Goal: Check status: Check status

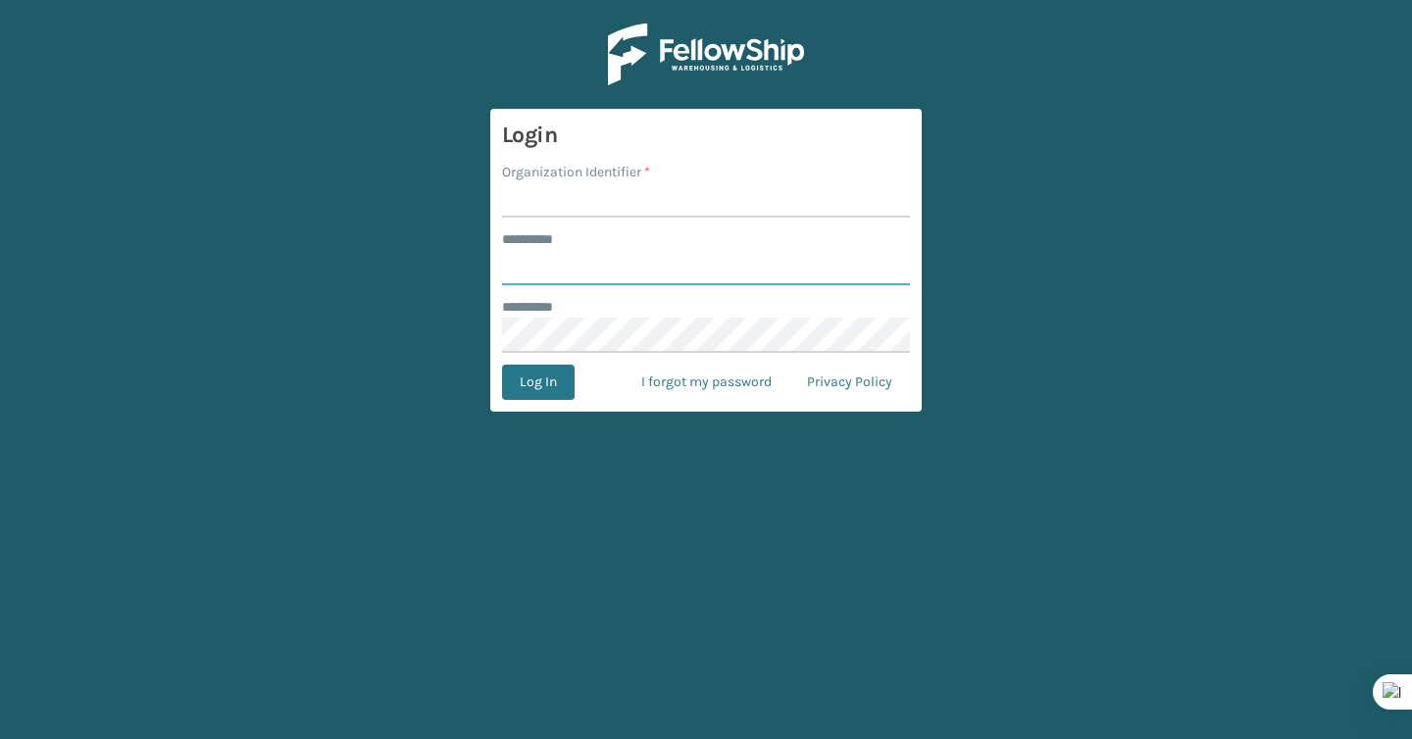
type input "*******"
click at [645, 201] on input "Organization Identifier *" at bounding box center [706, 199] width 408 height 35
type input "Brightech"
click at [550, 377] on button "Log In" at bounding box center [538, 382] width 73 height 35
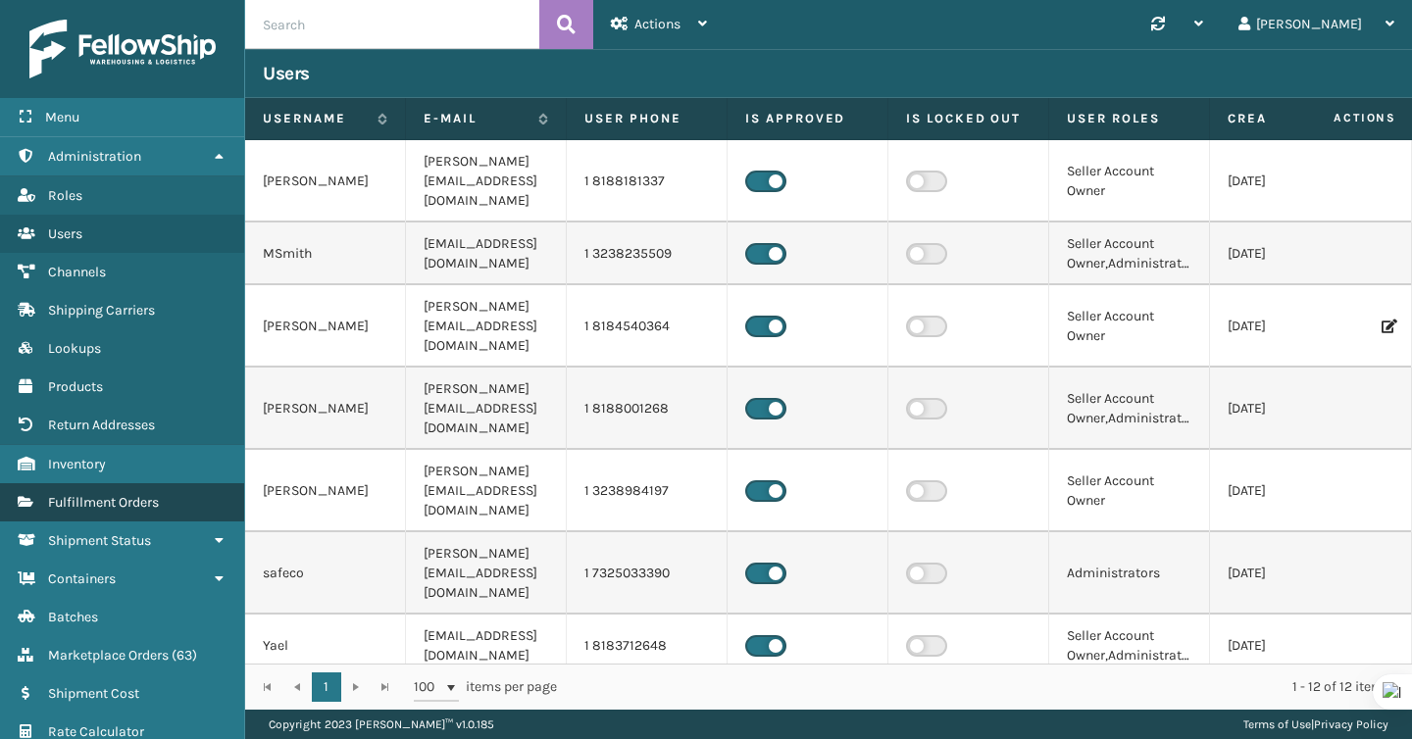
click at [140, 495] on span "Fulfillment Orders" at bounding box center [103, 502] width 111 height 17
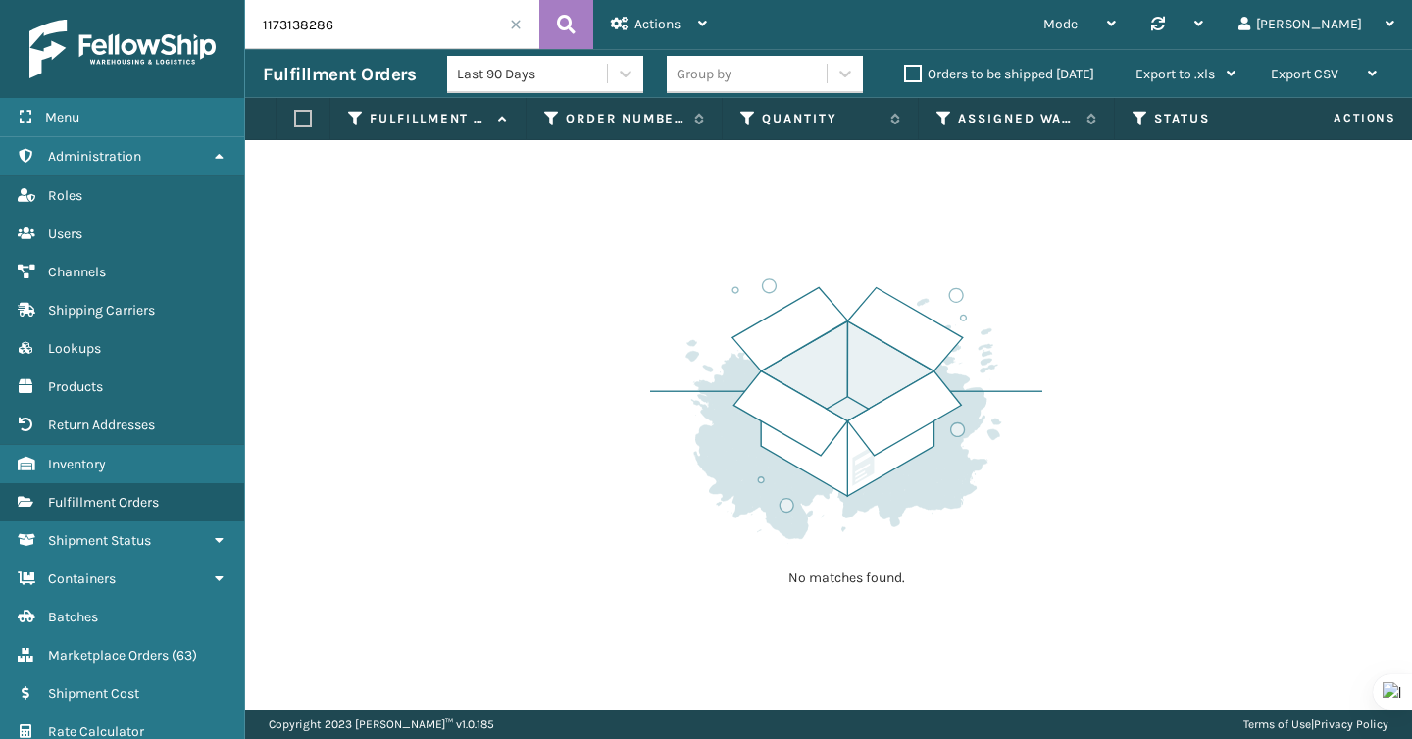
click at [364, 22] on input "1173138286" at bounding box center [392, 24] width 294 height 49
click at [364, 30] on input "1173138286" at bounding box center [392, 24] width 294 height 49
paste input "2015220"
type input "2015220"
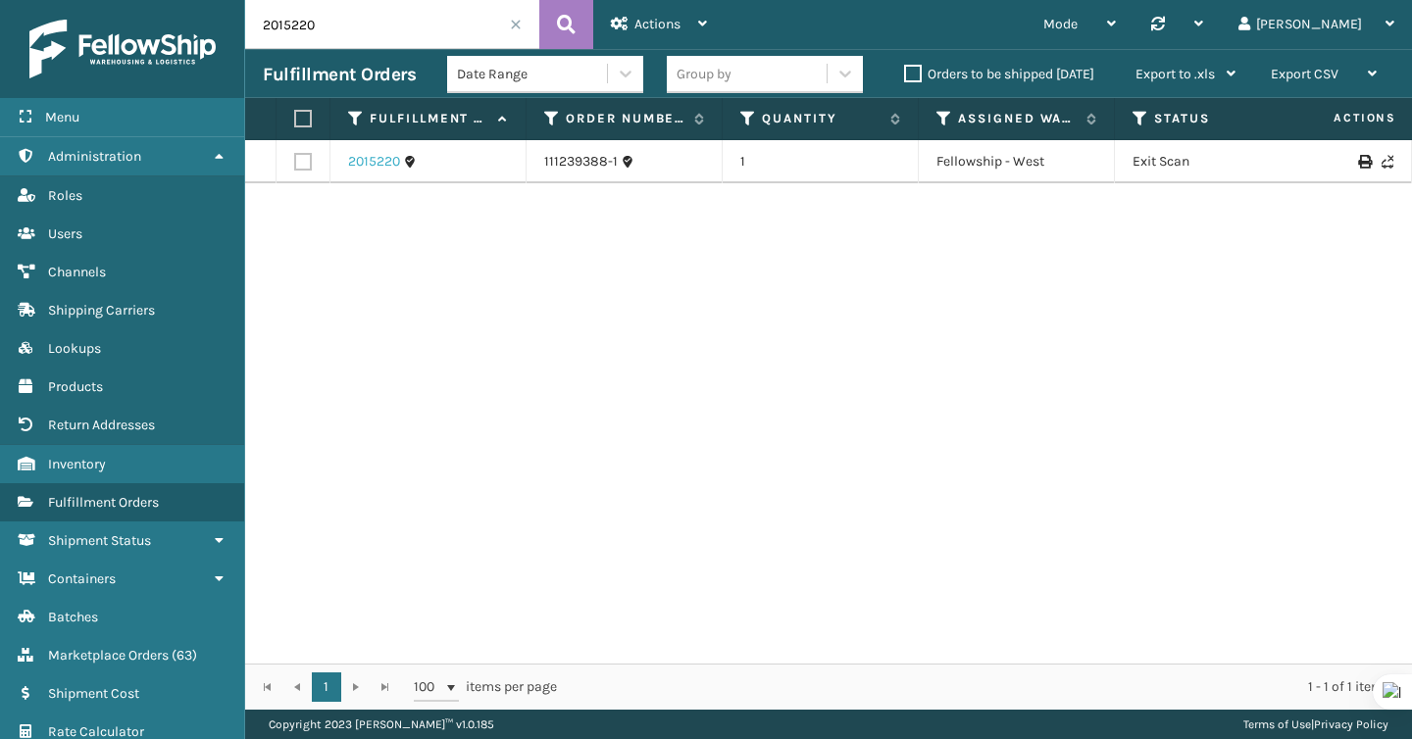
click at [386, 169] on link "2015220" at bounding box center [374, 162] width 52 height 20
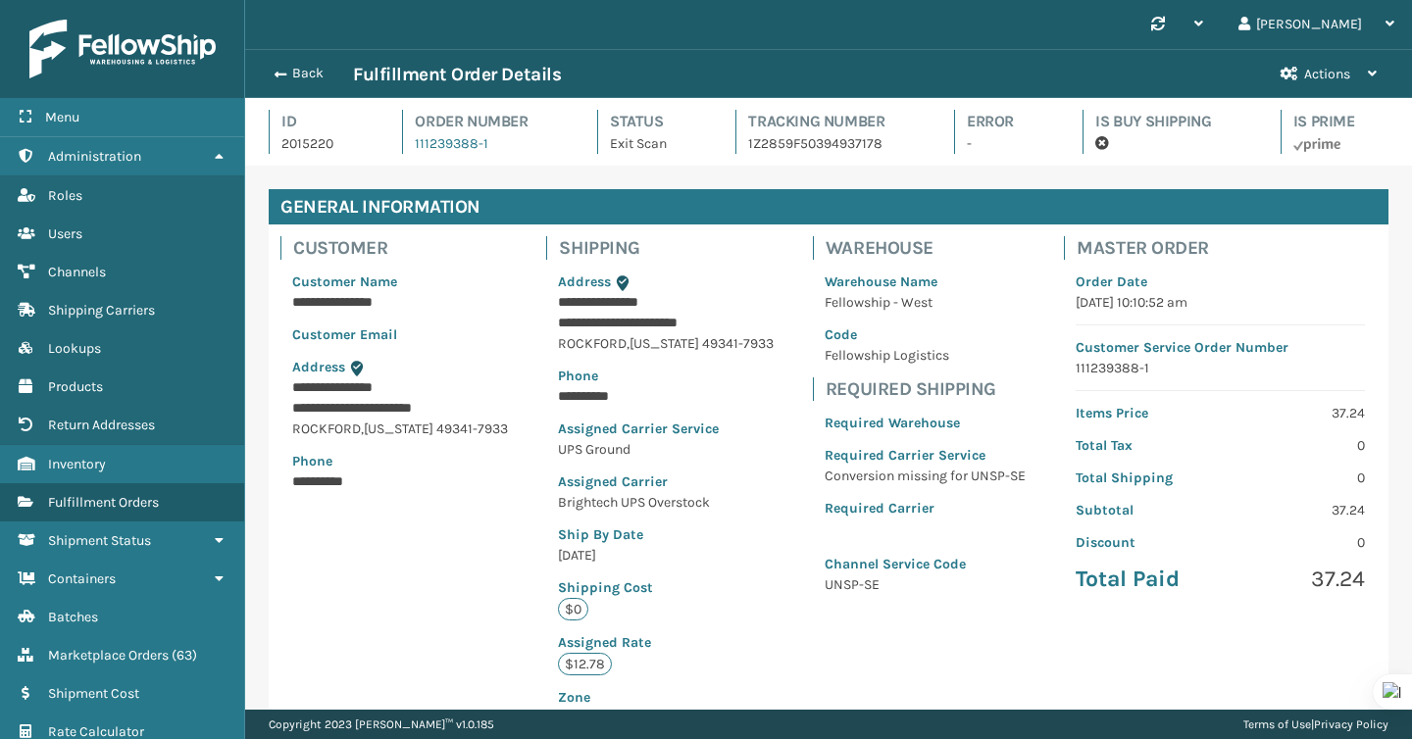
scroll to position [47, 1167]
click at [823, 145] on p "1Z2859F50394937178" at bounding box center [833, 143] width 170 height 21
copy p "1Z2859F50394937178"
